Goal: Answer question/provide support

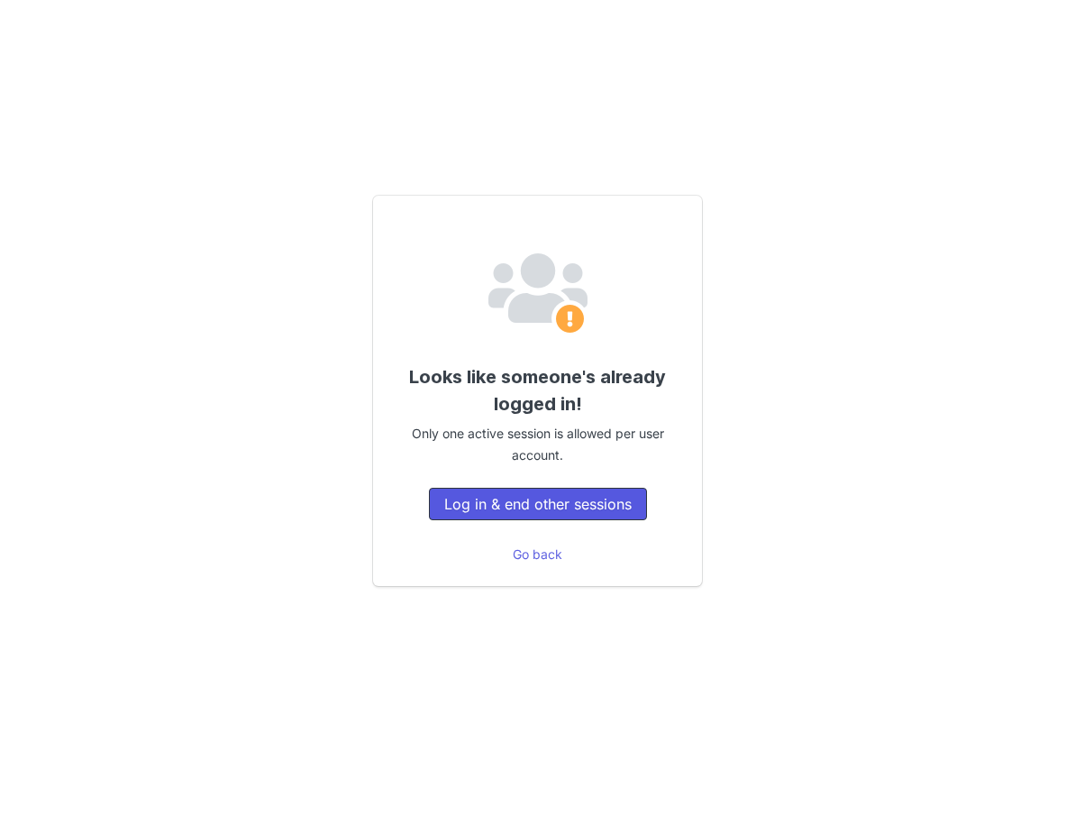
click at [514, 511] on button "Log in & end other sessions" at bounding box center [538, 504] width 218 height 32
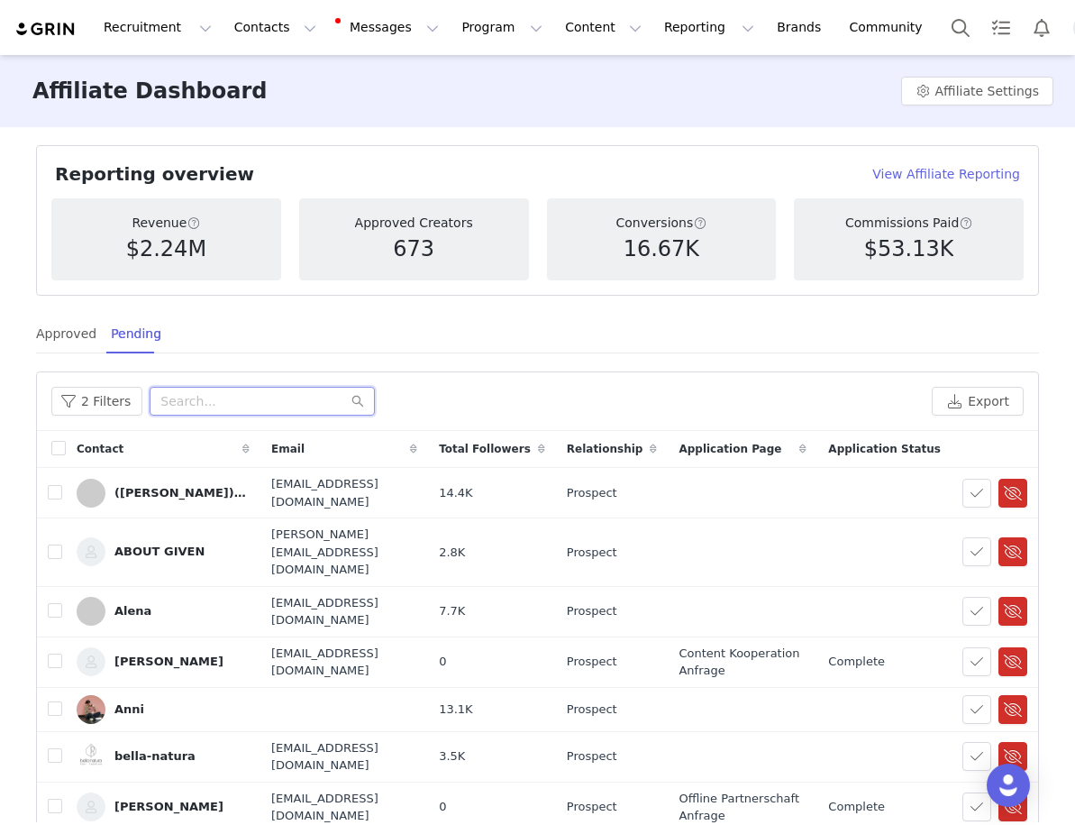
click at [196, 413] on input "text" at bounding box center [262, 401] width 225 height 29
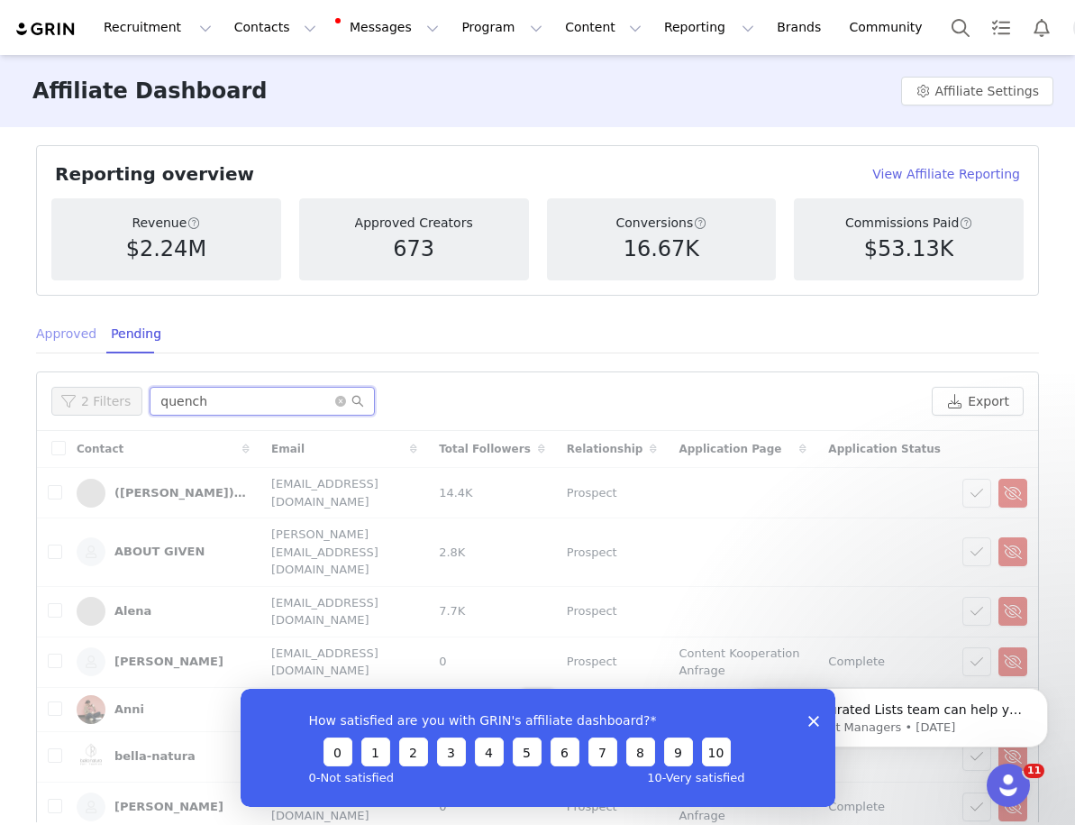
type input "quench"
click at [73, 340] on div "Approved" at bounding box center [66, 334] width 60 height 41
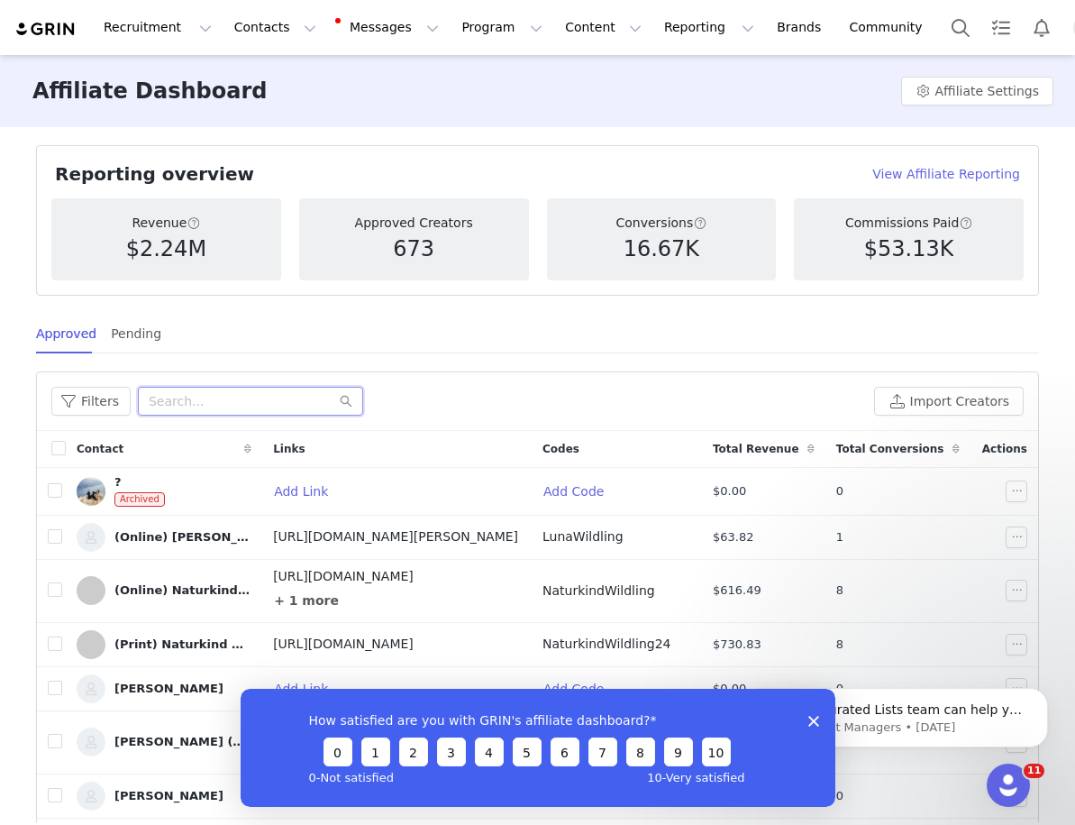
click at [196, 403] on input "text" at bounding box center [250, 401] width 225 height 29
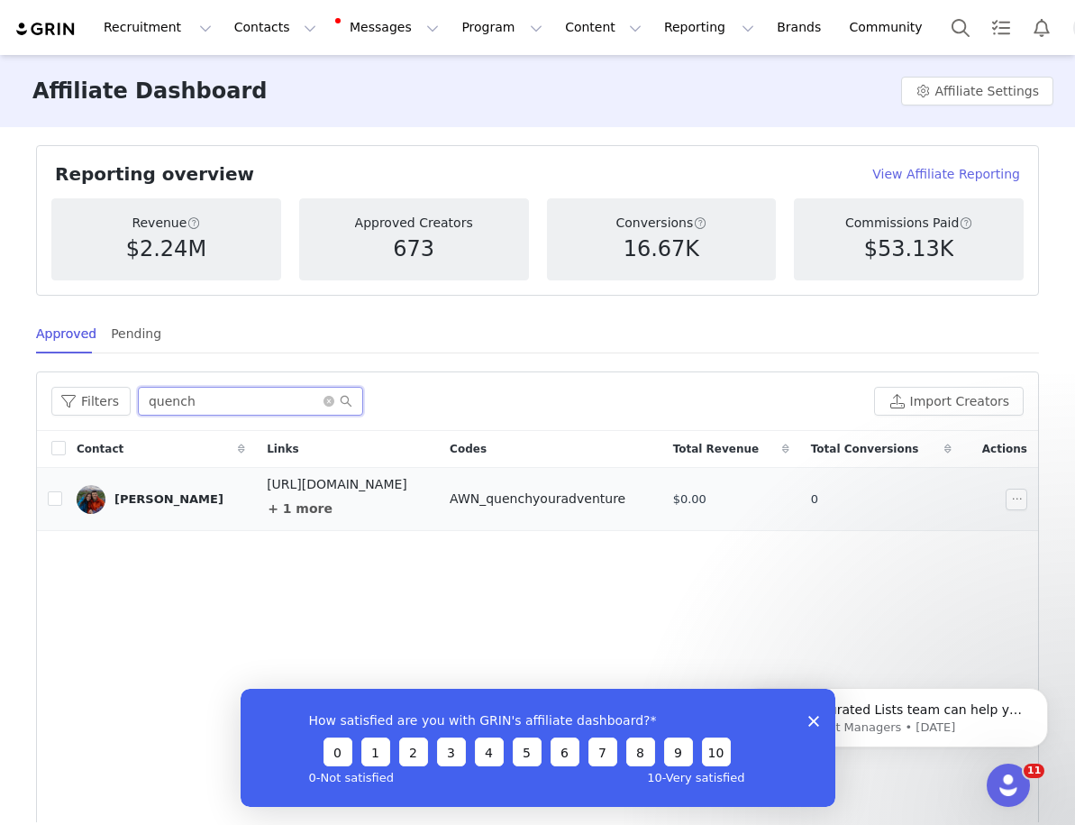
type input "quench"
click at [196, 496] on div "[PERSON_NAME]" at bounding box center [168, 499] width 109 height 14
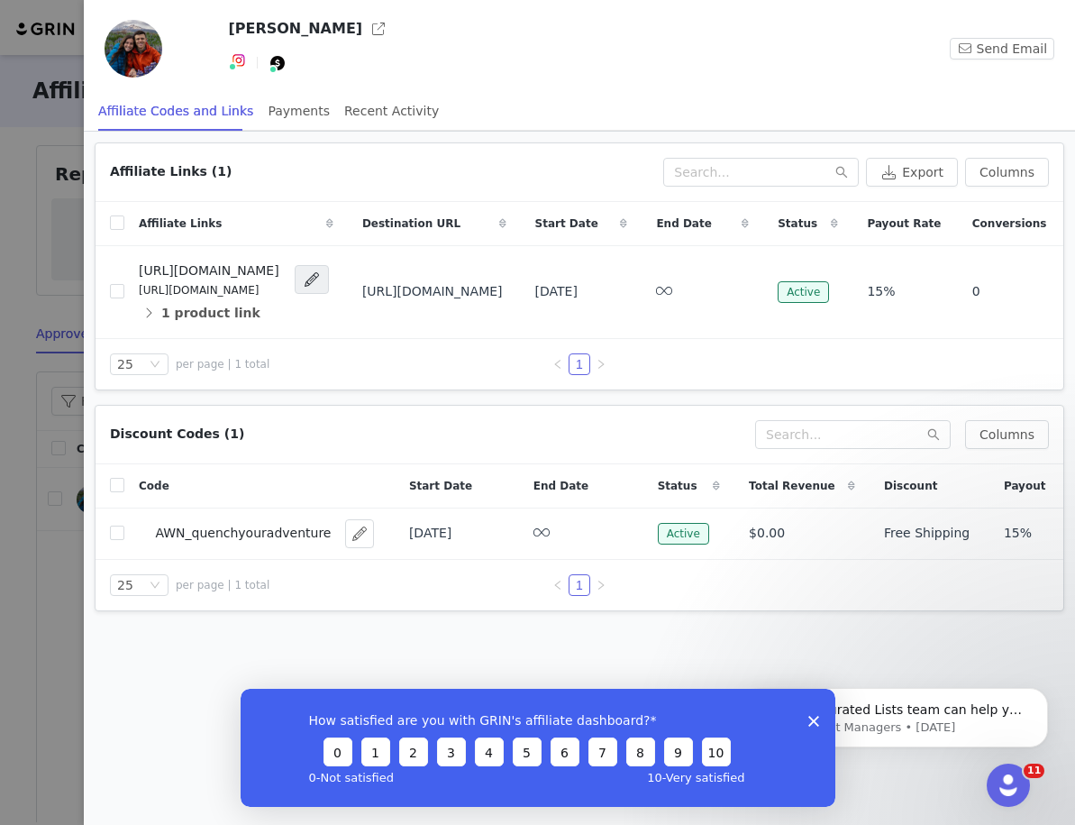
click at [84, 54] on div "[PERSON_NAME] Send Email" at bounding box center [579, 52] width 991 height 77
click at [66, 94] on div at bounding box center [537, 412] width 1075 height 825
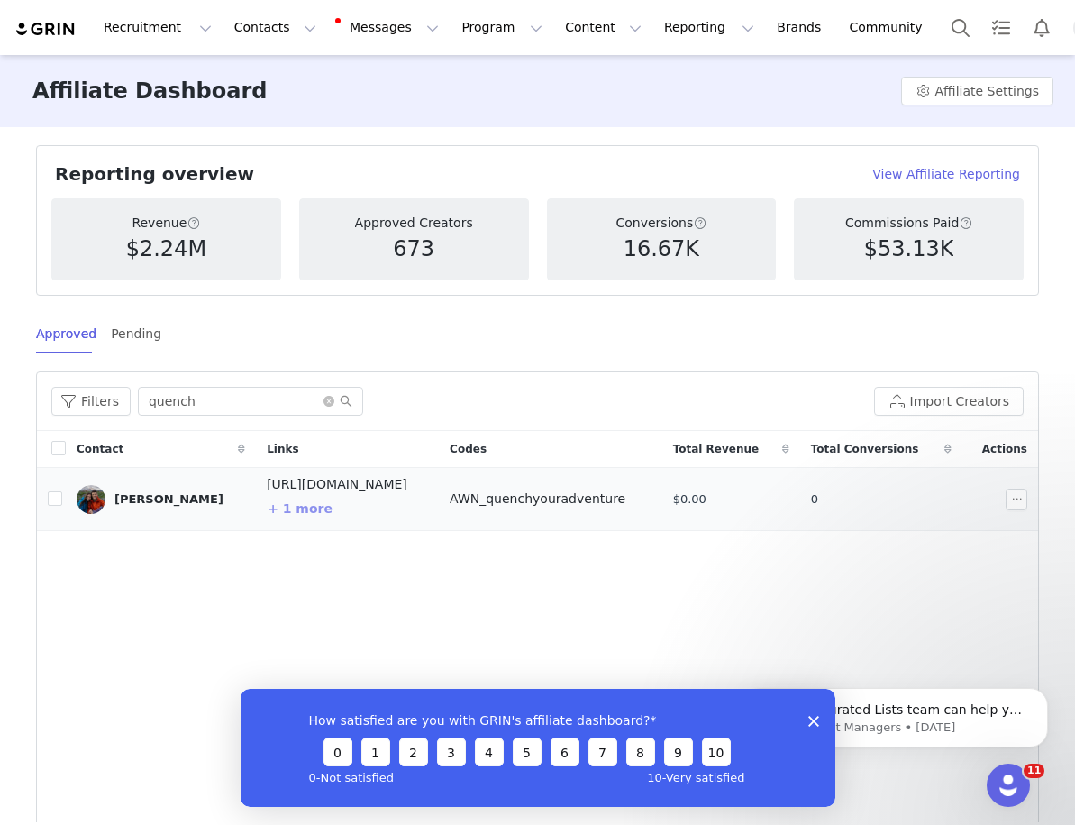
click at [275, 509] on button "+ 1 more" at bounding box center [300, 508] width 67 height 29
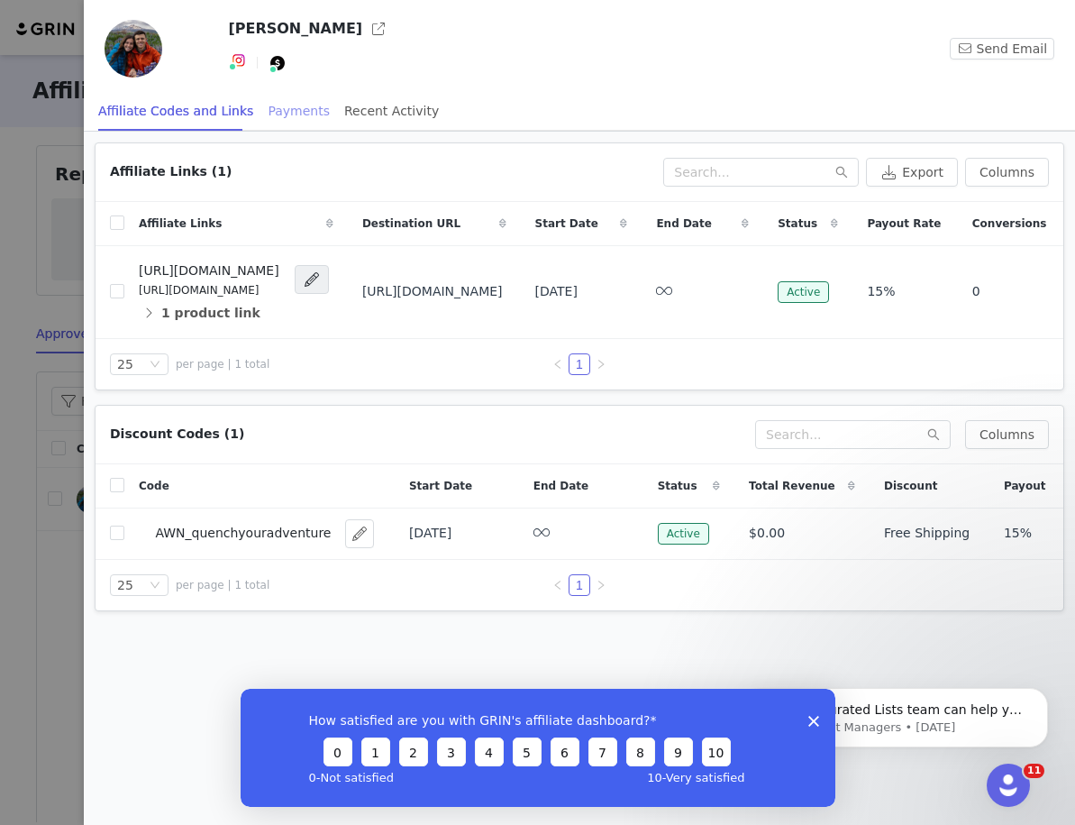
click at [282, 108] on div "Payments" at bounding box center [299, 111] width 62 height 41
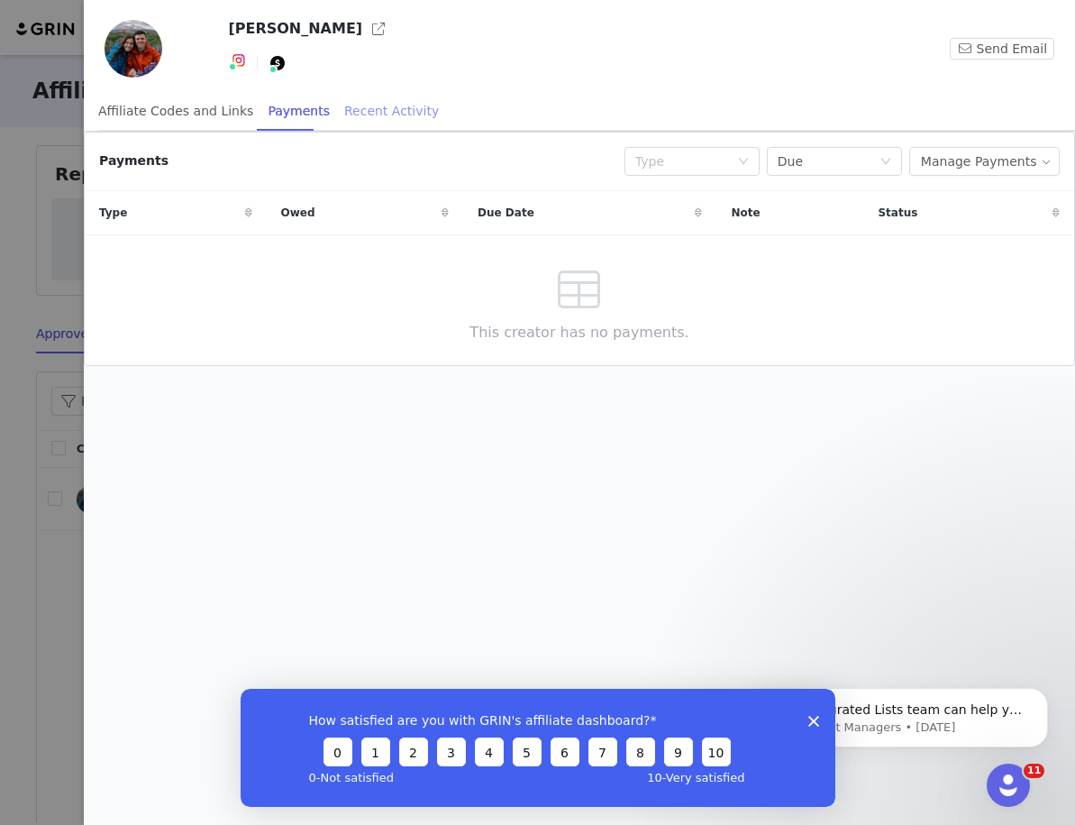
click at [357, 113] on div "Recent Activity" at bounding box center [391, 111] width 95 height 41
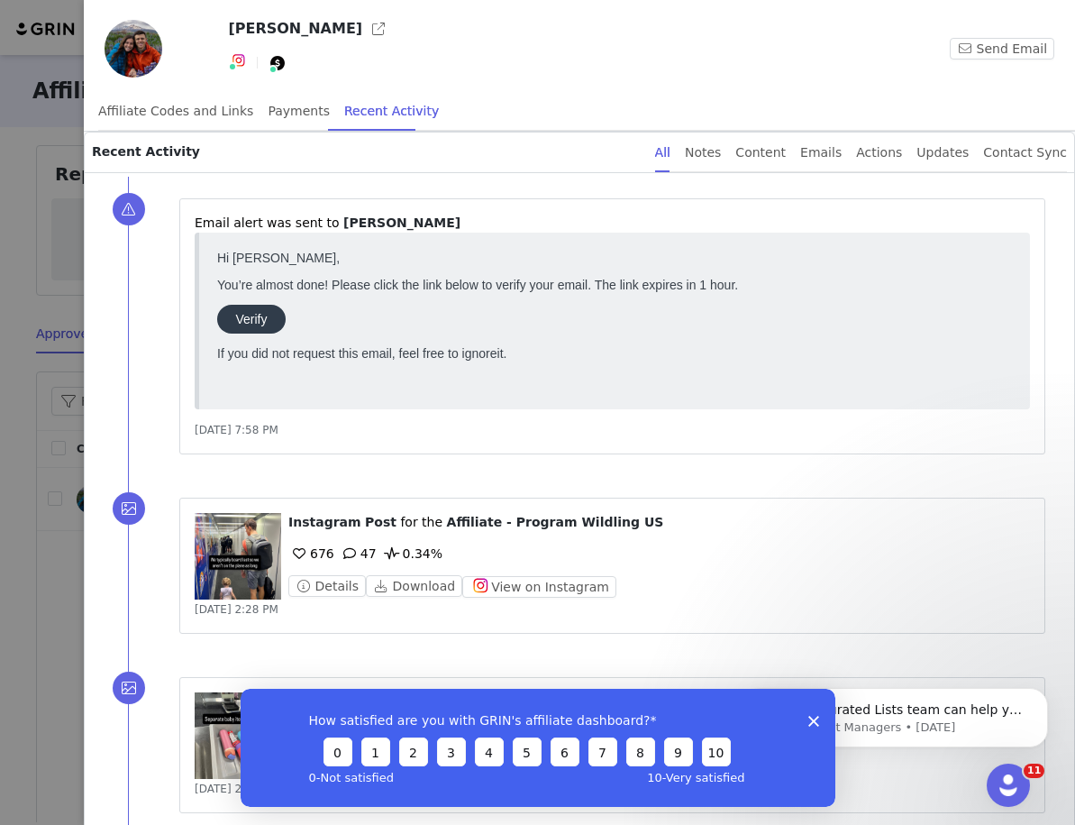
drag, startPoint x: 333, startPoint y: 347, endPoint x: 365, endPoint y: 346, distance: 31.6
click at [365, 346] on body "Hi Jeremy Chipps, You’re almost done! Please click the link below to verify you…" at bounding box center [614, 317] width 795 height 135
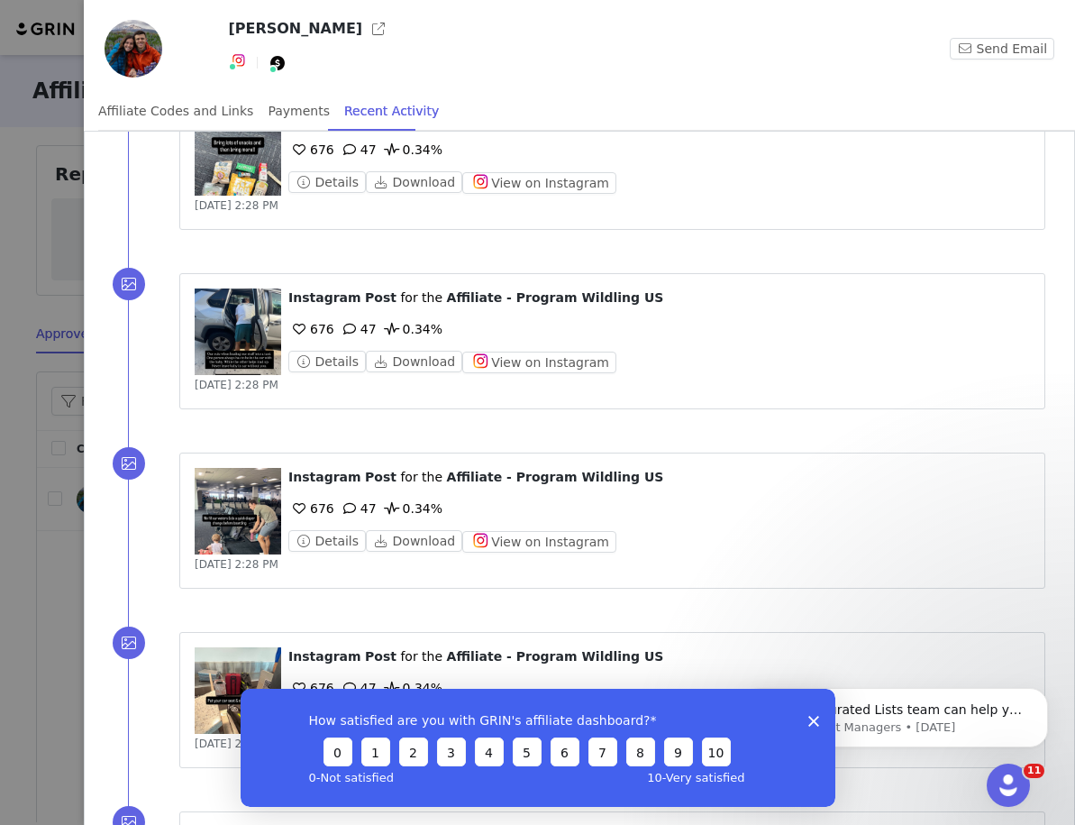
scroll to position [667, 0]
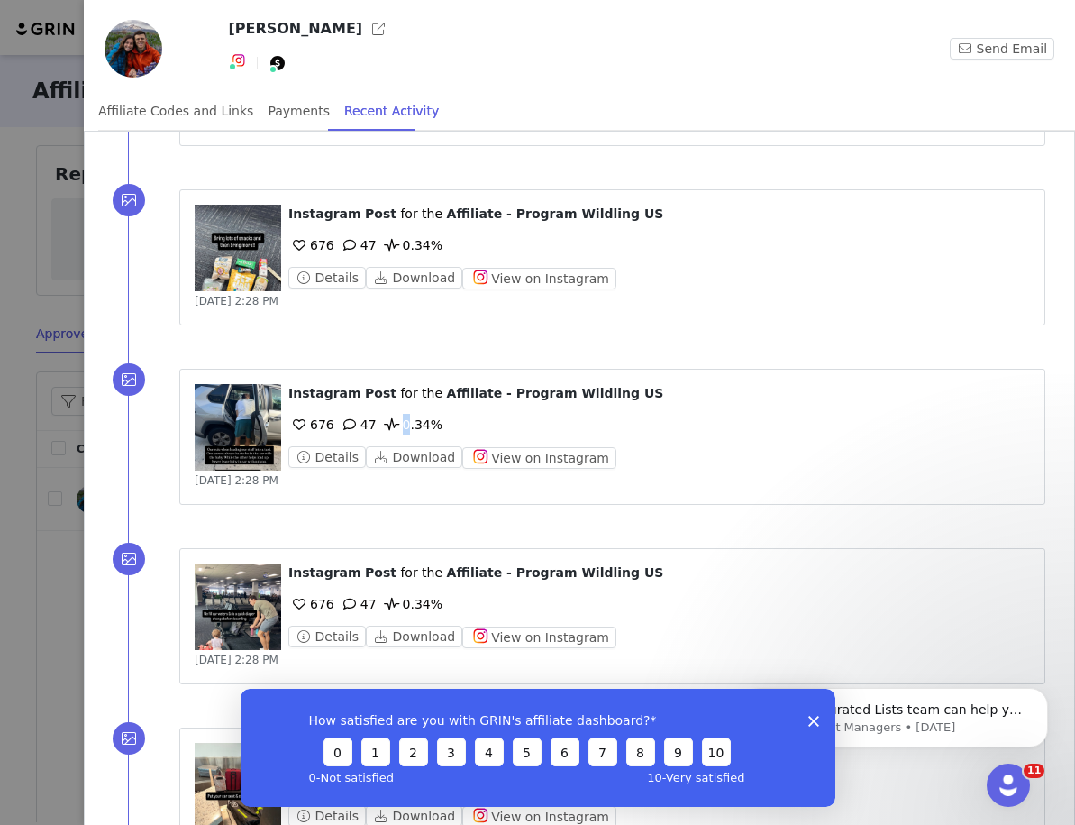
drag, startPoint x: 393, startPoint y: 423, endPoint x: 416, endPoint y: 423, distance: 22.5
click at [416, 423] on span "0.34%" at bounding box center [411, 424] width 61 height 14
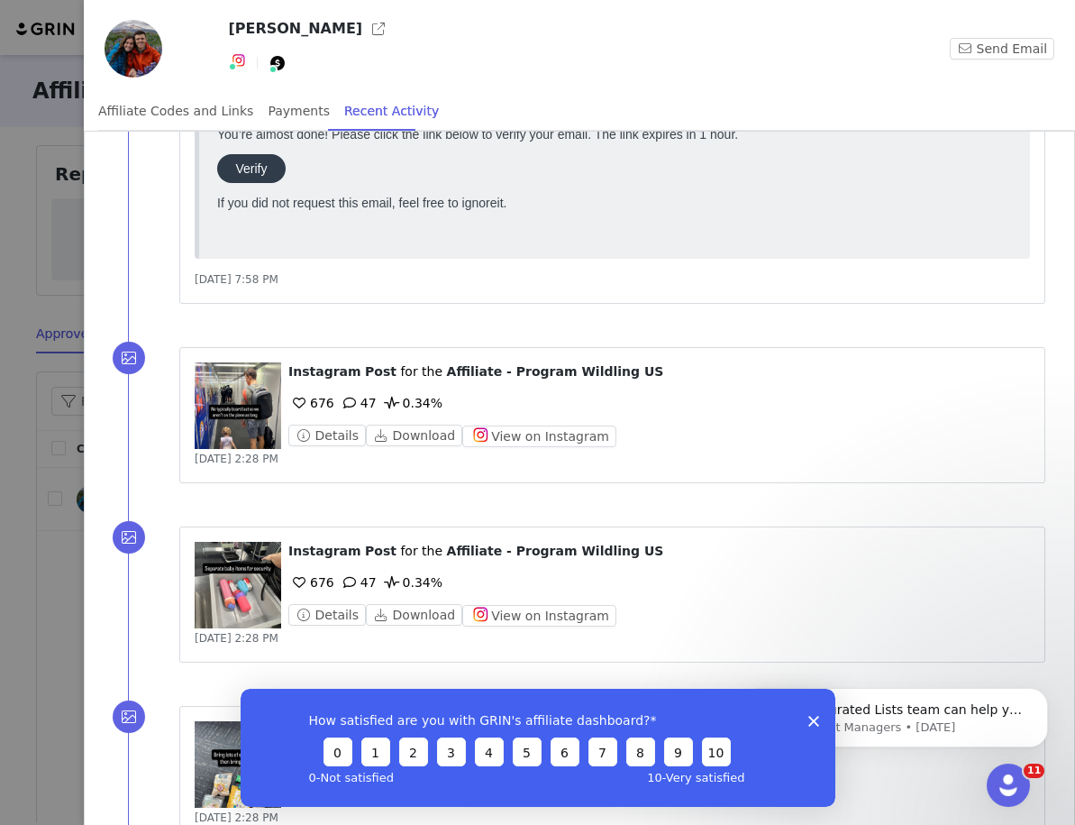
scroll to position [0, 0]
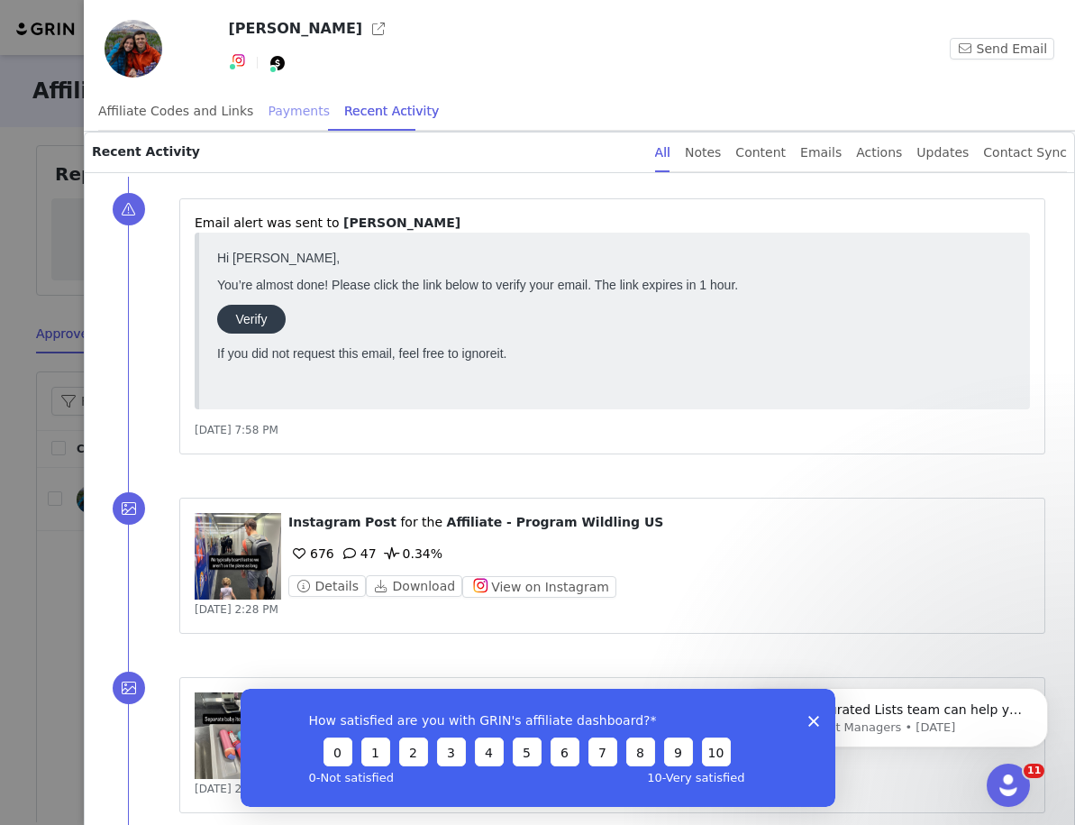
click at [280, 105] on div "Payments" at bounding box center [299, 111] width 62 height 41
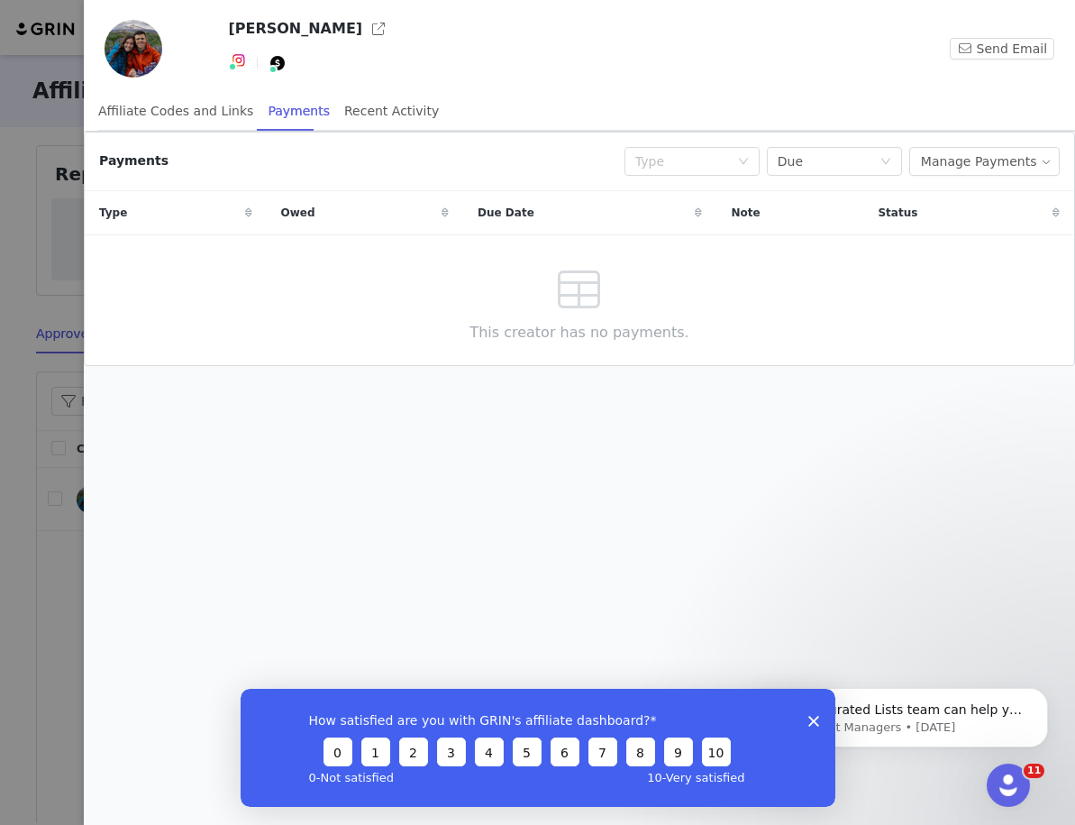
click at [50, 178] on div at bounding box center [537, 412] width 1075 height 825
